Goal: Task Accomplishment & Management: Manage account settings

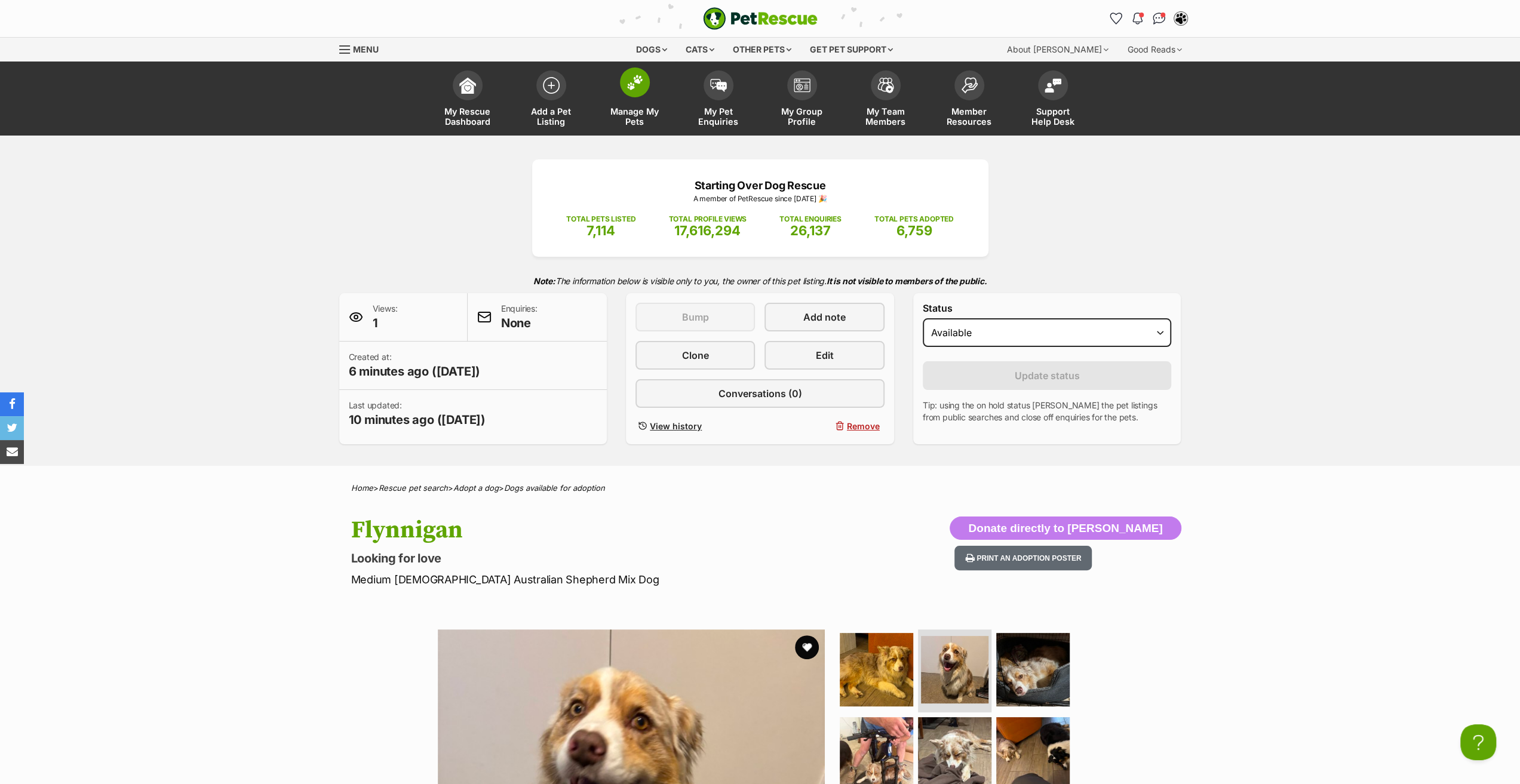
click at [631, 106] on span "Manage My Pets" at bounding box center [635, 116] width 54 height 20
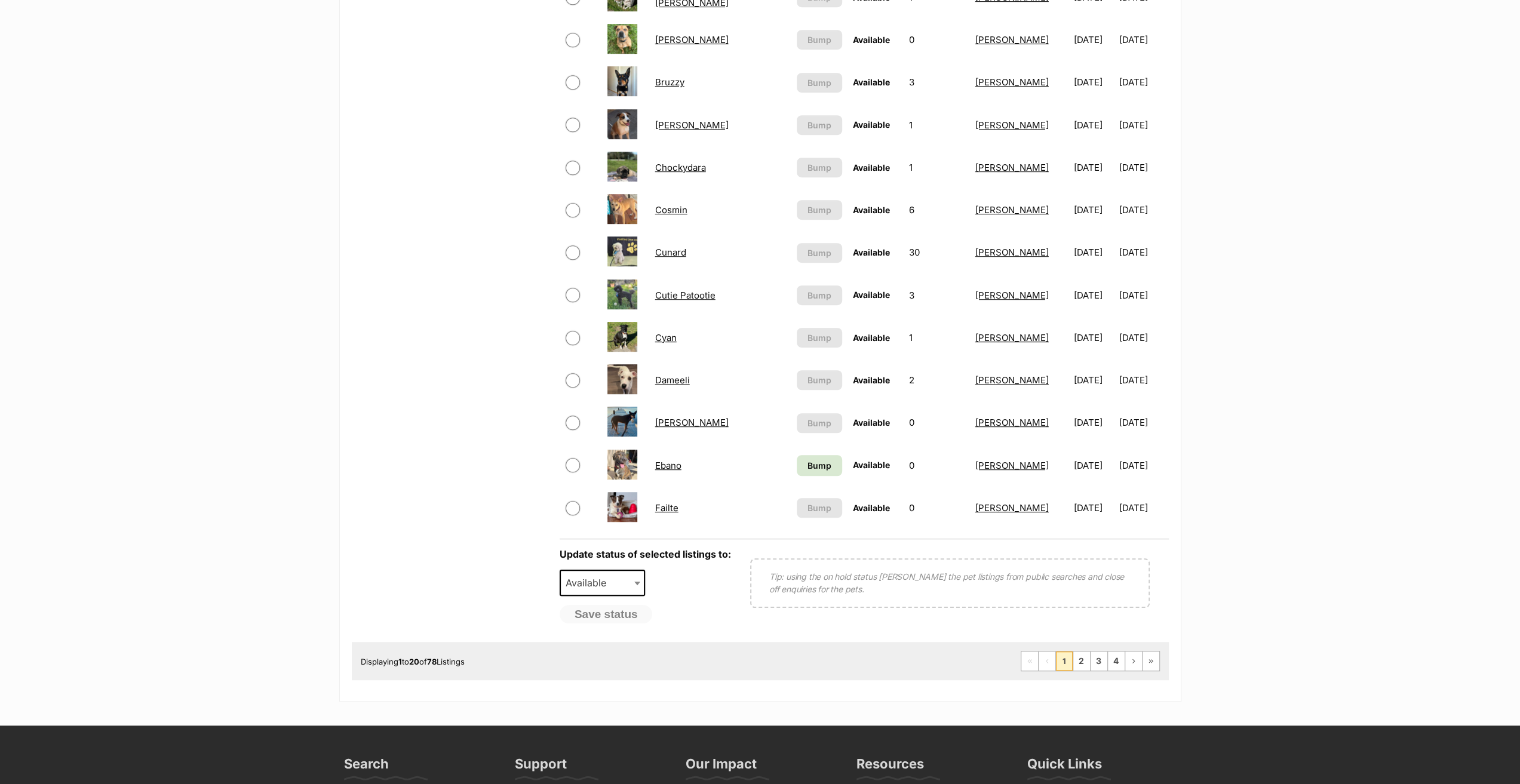
scroll to position [657, 0]
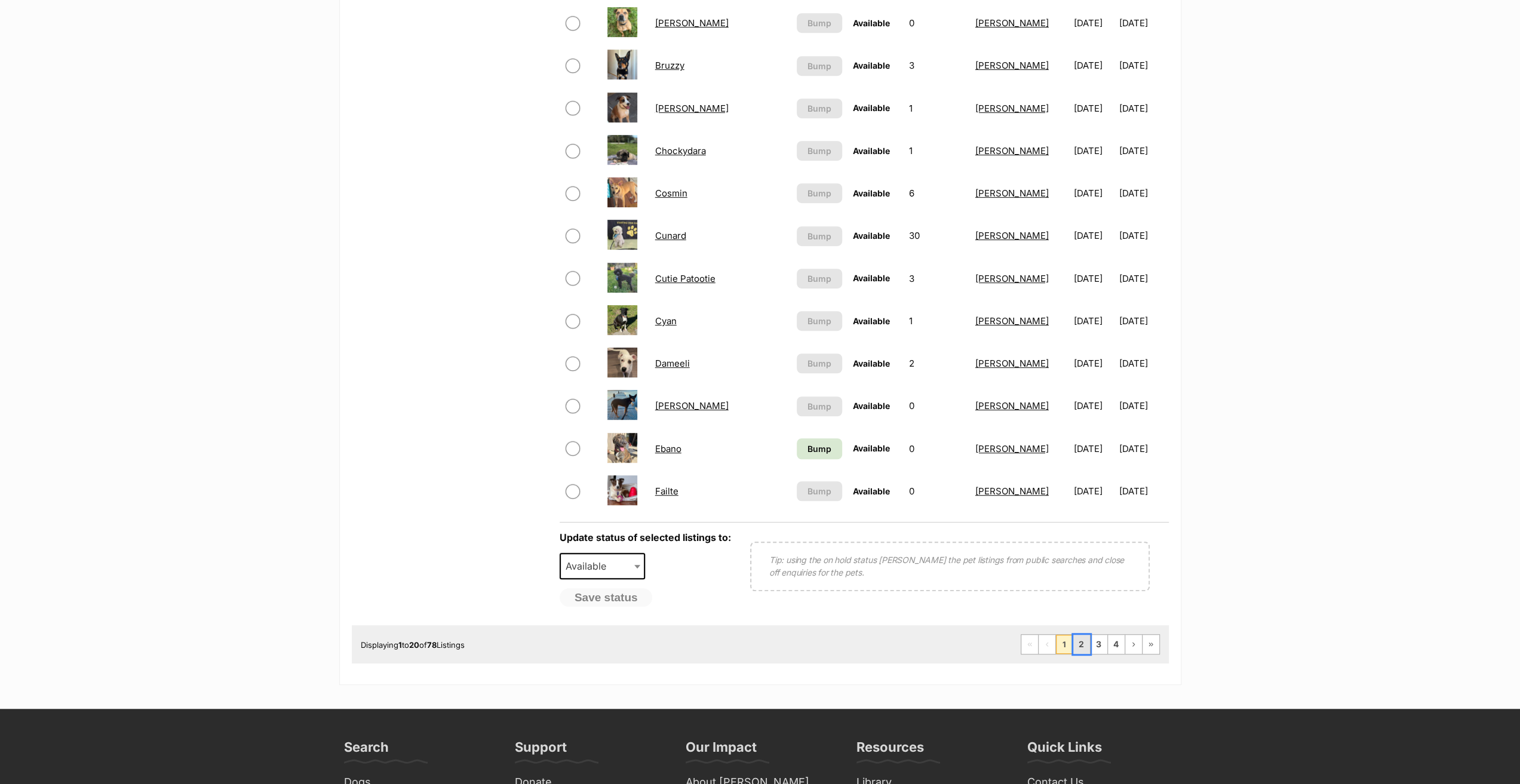
click at [1082, 647] on link "2" at bounding box center [1081, 644] width 16 height 19
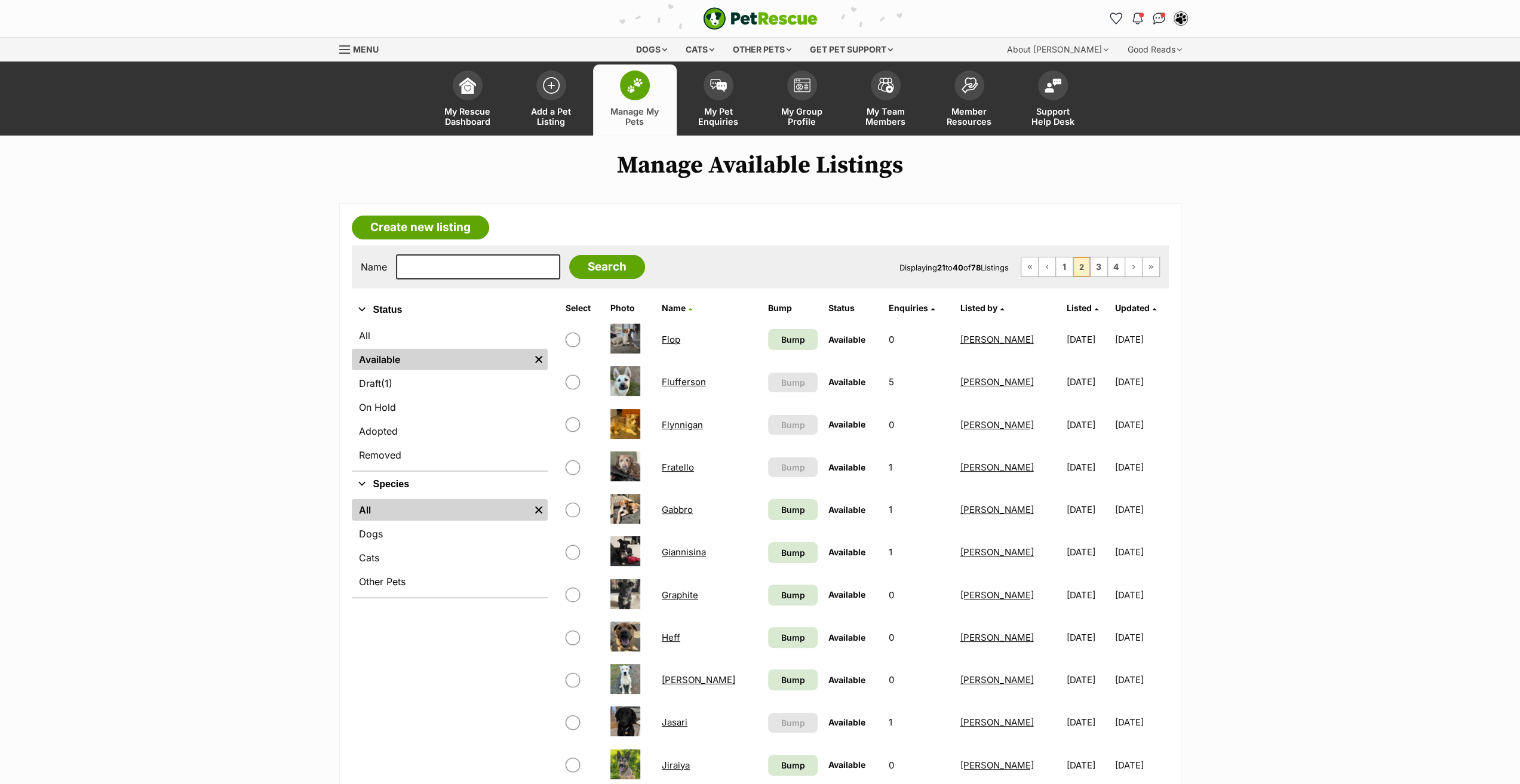
click at [685, 507] on link "Gabbro" at bounding box center [677, 510] width 31 height 12
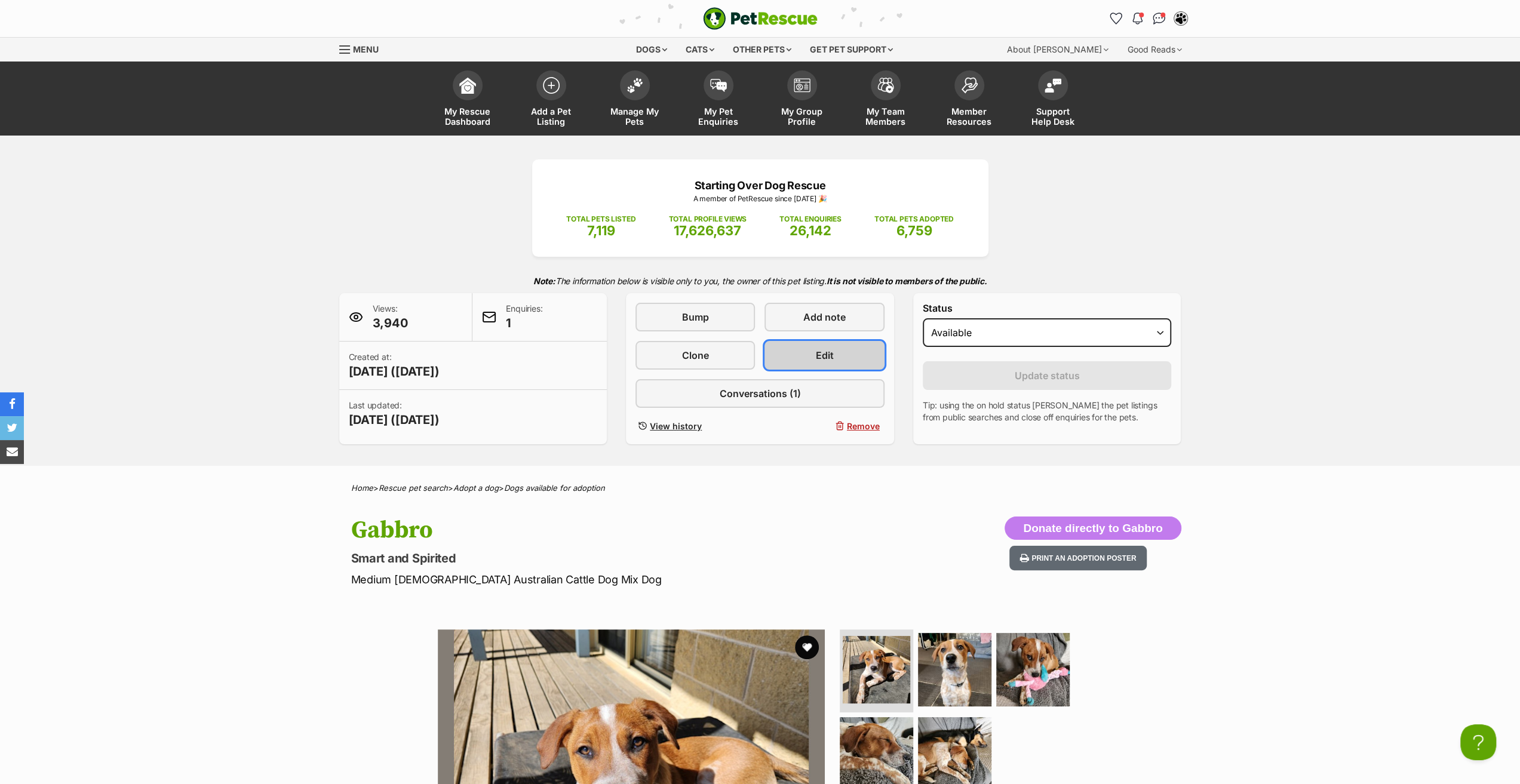
click at [822, 356] on span "Edit" at bounding box center [825, 355] width 18 height 14
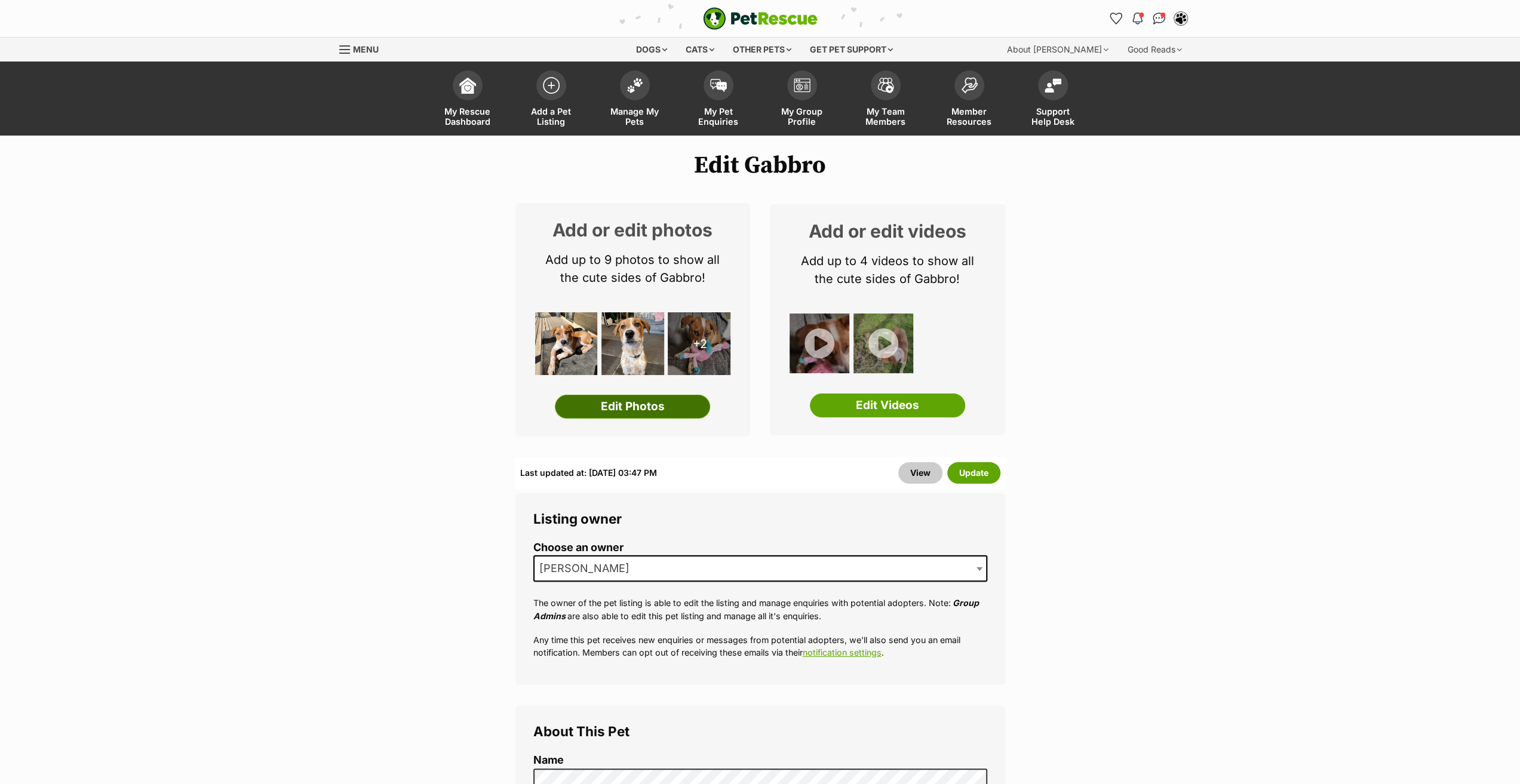
click at [633, 405] on link "Edit Photos" at bounding box center [632, 406] width 155 height 24
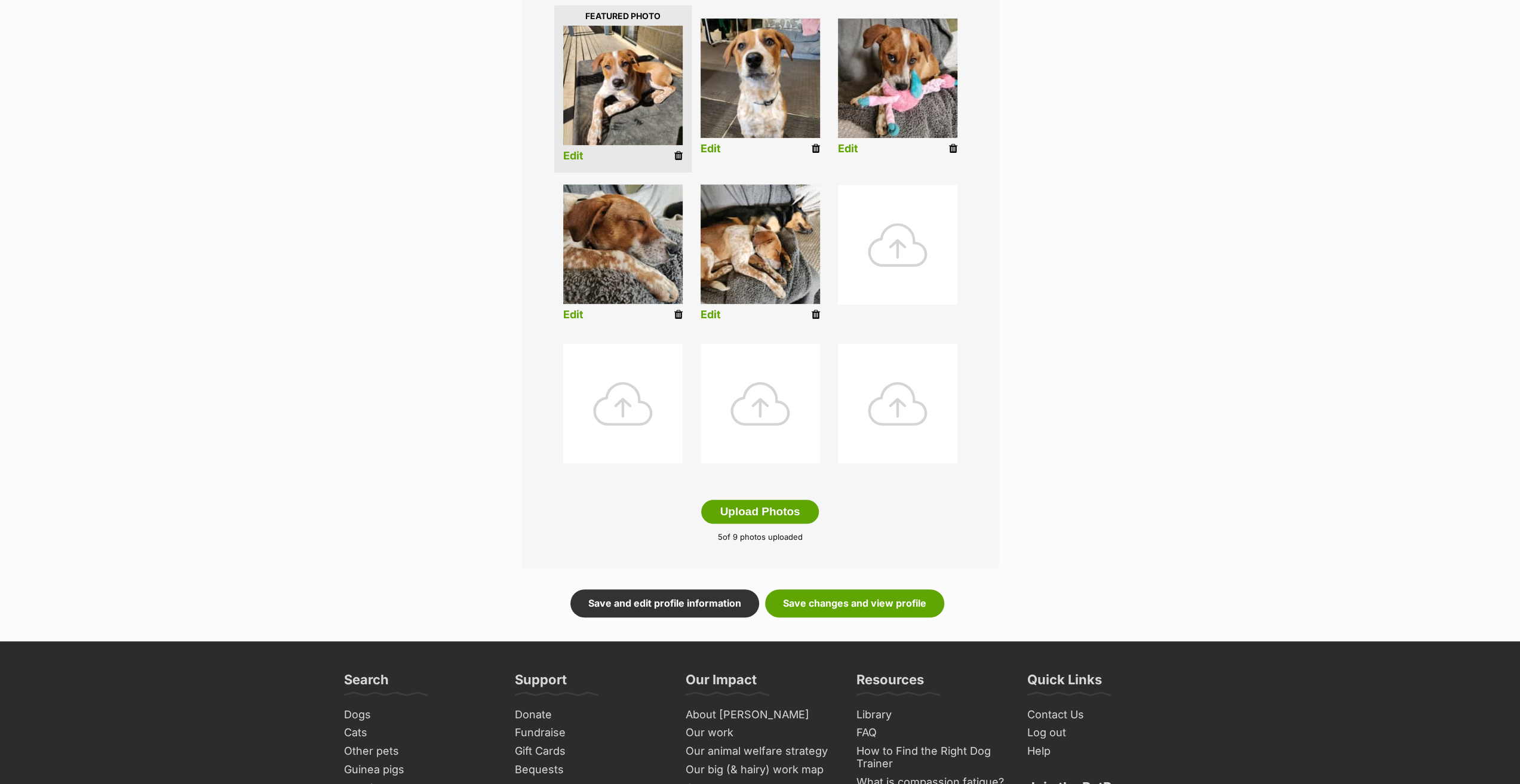
scroll to position [358, 0]
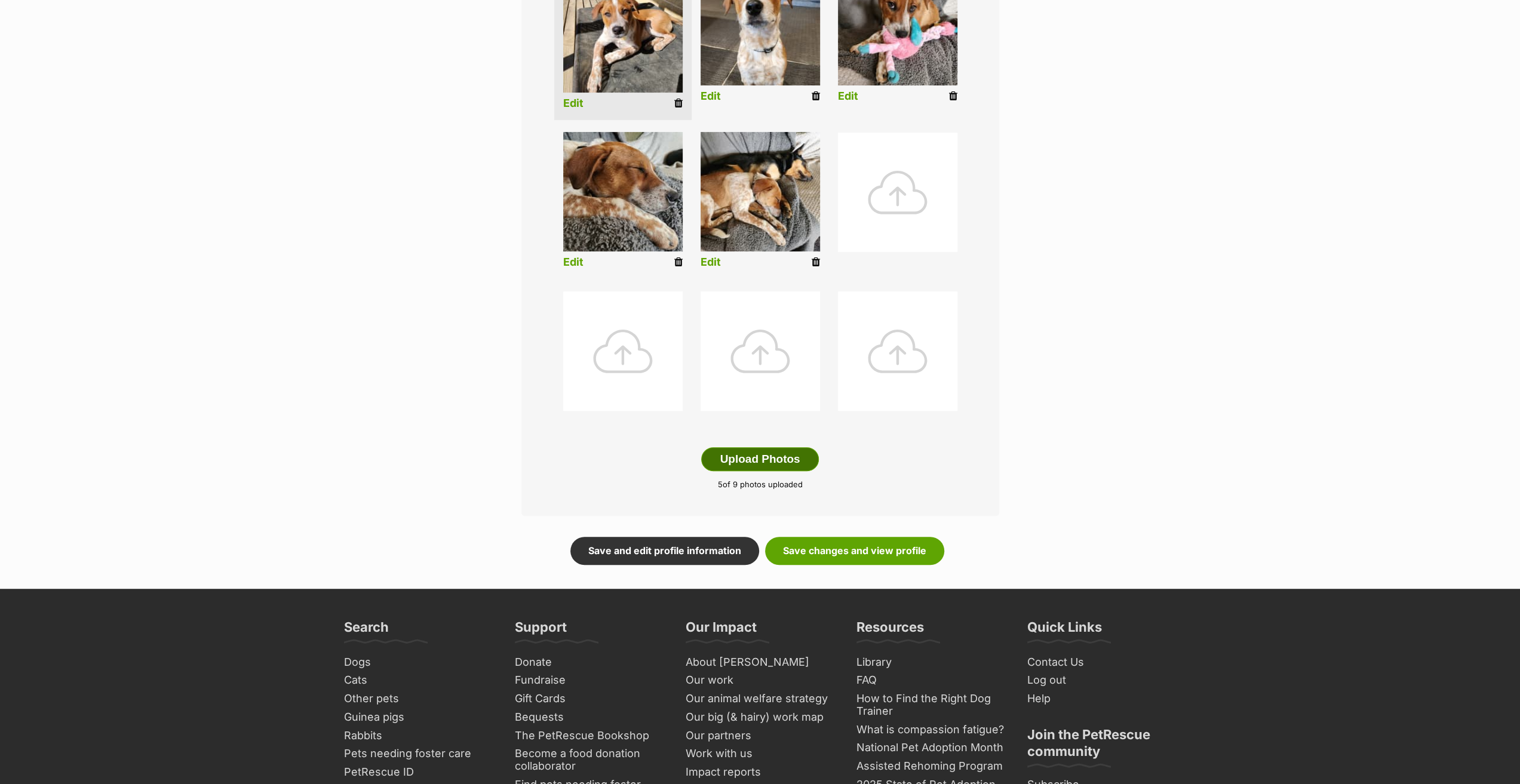
click at [786, 463] on button "Upload Photos" at bounding box center [760, 458] width 118 height 24
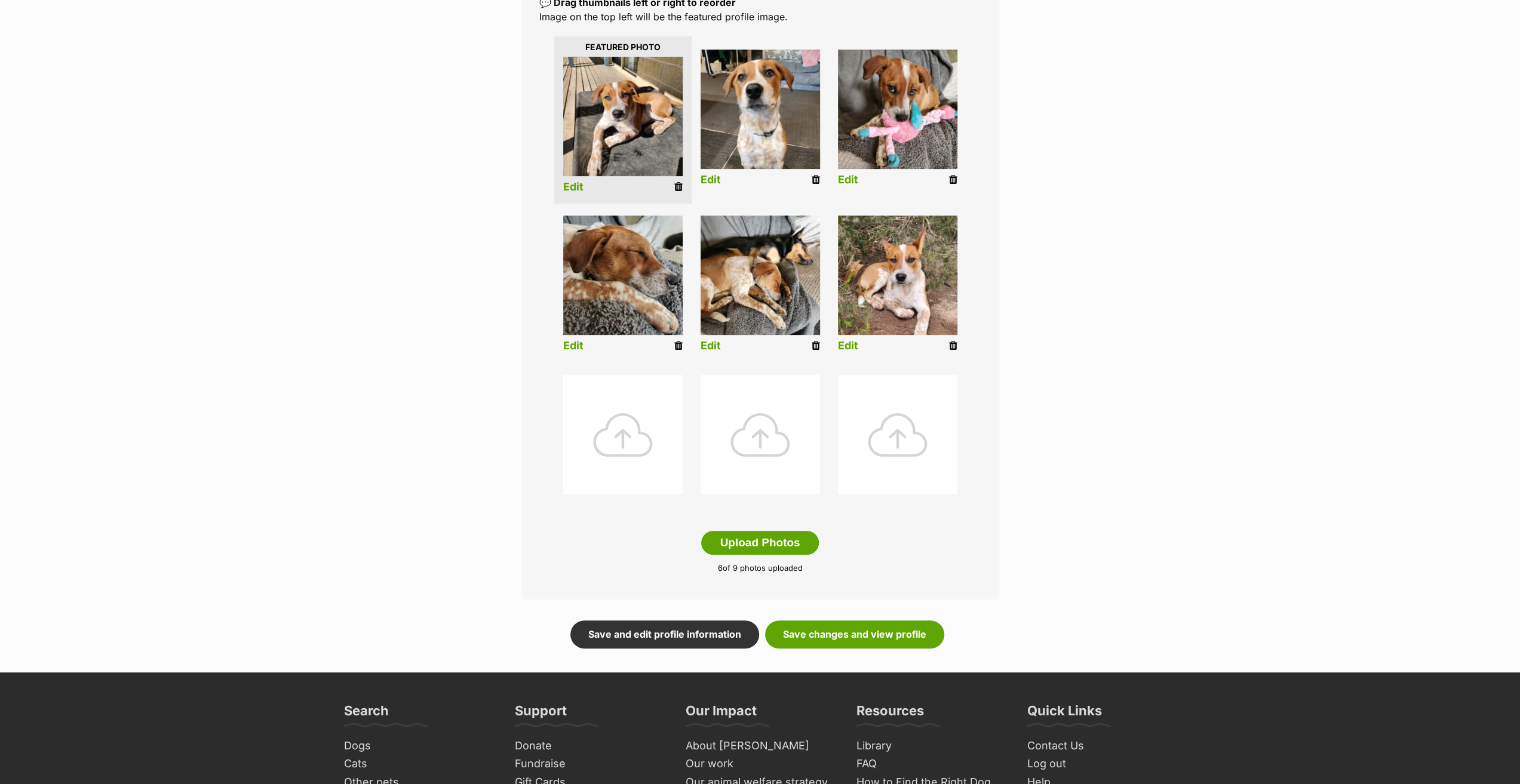
scroll to position [179, 0]
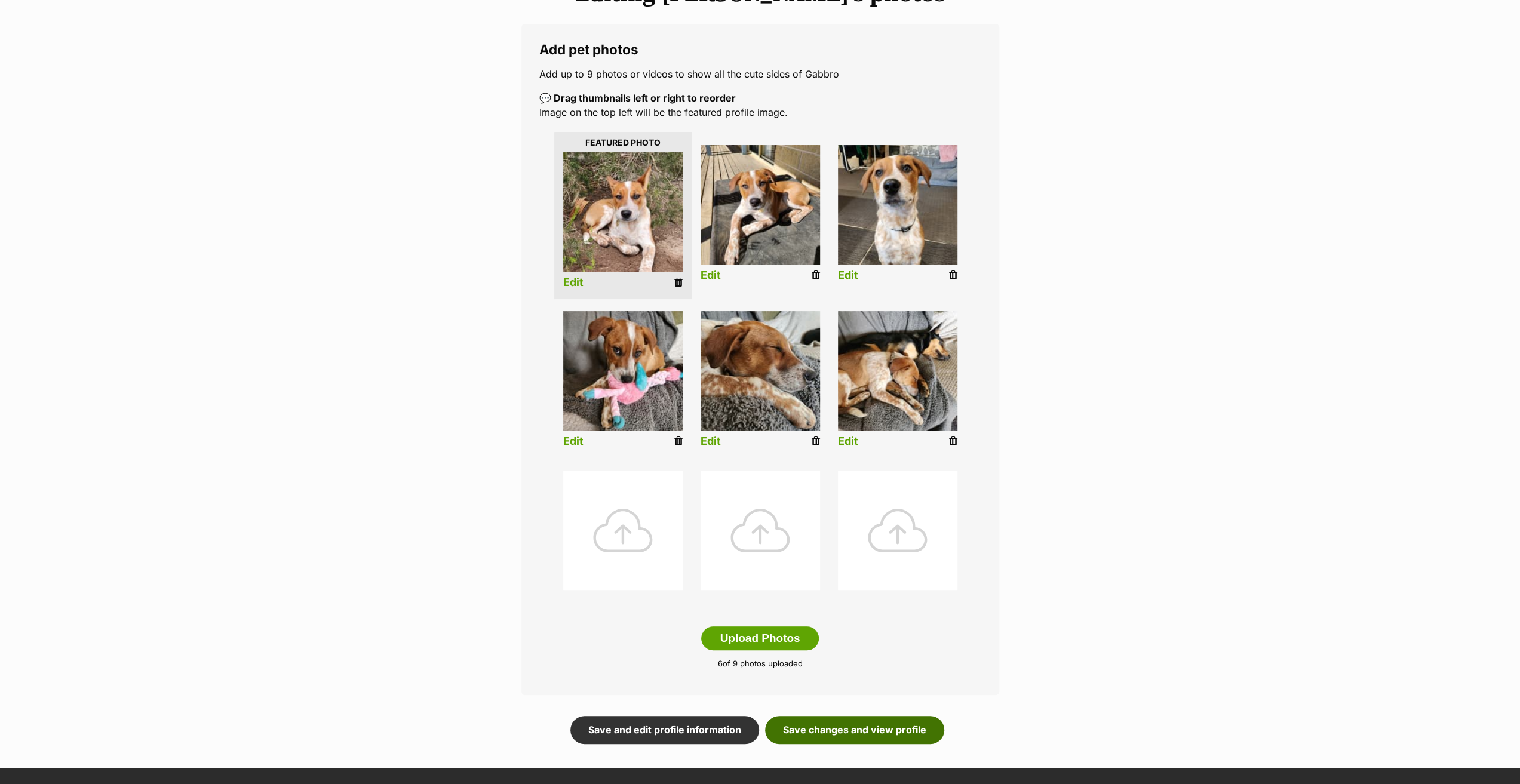
click at [883, 727] on link "Save changes and view profile" at bounding box center [854, 729] width 179 height 28
